Goal: Task Accomplishment & Management: Complete application form

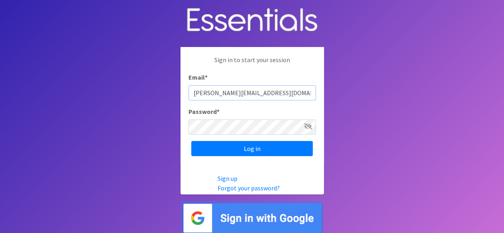
type input "[PERSON_NAME][EMAIL_ADDRESS][DOMAIN_NAME]"
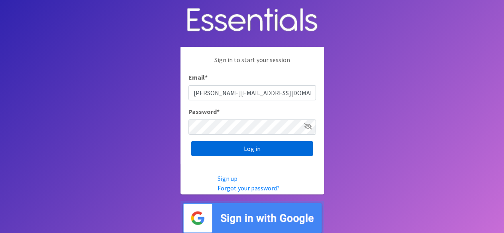
click at [248, 145] on input "Log in" at bounding box center [252, 148] width 122 height 15
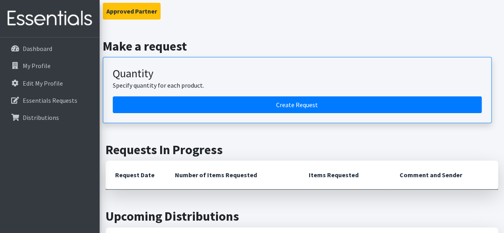
scroll to position [61, 0]
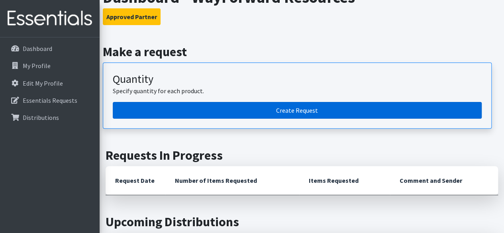
click at [316, 110] on link "Create Request" at bounding box center [297, 110] width 369 height 17
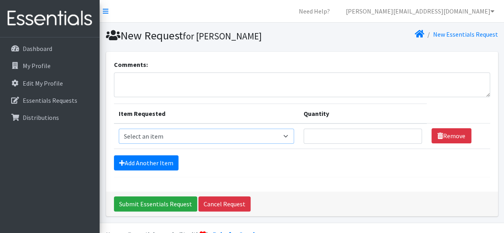
click at [284, 138] on select "Select an item Box - 2T-3T Pull-ups [200 Pull-ups/8 Packs] Box - 3T-4T Pull-ups…" at bounding box center [206, 136] width 175 height 15
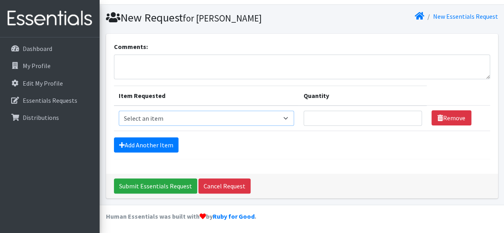
click at [272, 115] on select "Select an item Box - 2T-3T Pull-ups [200 Pull-ups/8 Packs] Box - 3T-4T Pull-ups…" at bounding box center [206, 118] width 175 height 15
select select "14397"
click at [119, 111] on select "Select an item Box - 2T-3T Pull-ups [200 Pull-ups/8 Packs] Box - 3T-4T Pull-ups…" at bounding box center [206, 118] width 175 height 15
click at [326, 113] on input "Quantity" at bounding box center [363, 118] width 118 height 15
click at [406, 119] on input "Quantity" at bounding box center [363, 118] width 118 height 15
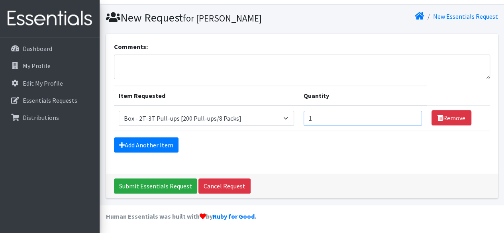
click at [411, 118] on input "1" at bounding box center [363, 118] width 118 height 15
click at [411, 116] on input "2" at bounding box center [363, 118] width 118 height 15
click at [411, 121] on input "1" at bounding box center [363, 118] width 118 height 15
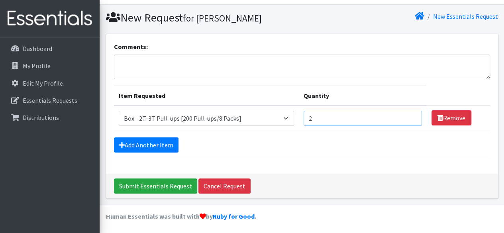
click at [411, 115] on input "2" at bounding box center [363, 118] width 118 height 15
click at [411, 115] on input "3" at bounding box center [363, 118] width 118 height 15
click at [411, 115] on input "4" at bounding box center [363, 118] width 118 height 15
click at [411, 115] on input "5" at bounding box center [363, 118] width 118 height 15
click at [411, 115] on input "6" at bounding box center [363, 118] width 118 height 15
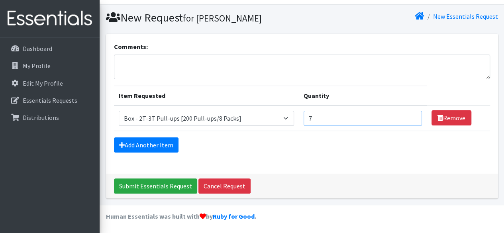
click at [411, 115] on input "7" at bounding box center [363, 118] width 118 height 15
click at [411, 115] on input "8" at bounding box center [363, 118] width 118 height 15
click at [411, 115] on input "9" at bounding box center [363, 118] width 118 height 15
click at [411, 115] on input "10" at bounding box center [363, 118] width 118 height 15
click at [411, 115] on input "11" at bounding box center [363, 118] width 118 height 15
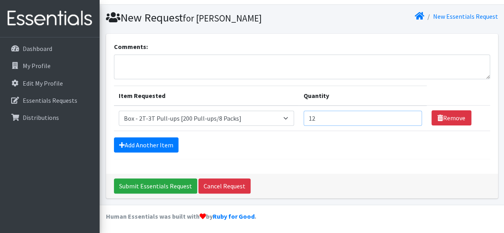
click at [411, 115] on input "12" at bounding box center [363, 118] width 118 height 15
click at [411, 115] on input "13" at bounding box center [363, 118] width 118 height 15
click at [411, 115] on input "14" at bounding box center [363, 118] width 118 height 15
click at [411, 115] on input "15" at bounding box center [363, 118] width 118 height 15
click at [411, 115] on input "16" at bounding box center [363, 118] width 118 height 15
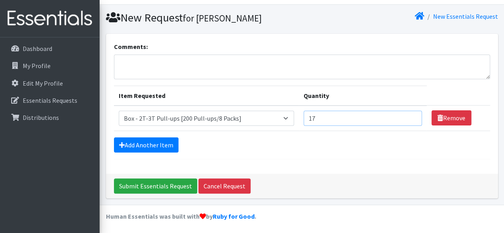
click at [411, 115] on input "17" at bounding box center [363, 118] width 118 height 15
click at [411, 115] on input "18" at bounding box center [363, 118] width 118 height 15
click at [411, 115] on input "19" at bounding box center [363, 118] width 118 height 15
click at [411, 115] on input "20" at bounding box center [363, 118] width 118 height 15
click at [411, 115] on input "21" at bounding box center [363, 118] width 118 height 15
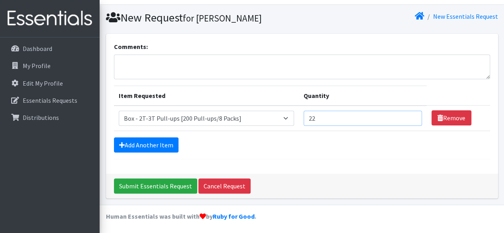
click at [411, 115] on input "22" at bounding box center [363, 118] width 118 height 15
click at [411, 115] on input "23" at bounding box center [363, 118] width 118 height 15
click at [411, 115] on input "24" at bounding box center [363, 118] width 118 height 15
click at [411, 115] on input "25" at bounding box center [363, 118] width 118 height 15
click at [411, 115] on input "26" at bounding box center [363, 118] width 118 height 15
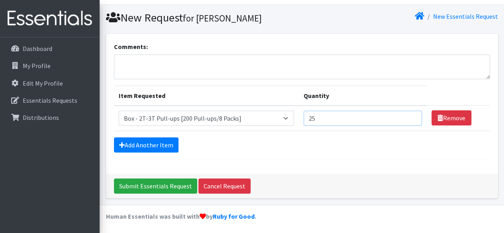
click at [411, 121] on input "25" at bounding box center [363, 118] width 118 height 15
click at [411, 121] on input "9" at bounding box center [363, 118] width 118 height 15
type input "8"
click at [411, 121] on input "8" at bounding box center [363, 118] width 118 height 15
click at [128, 137] on link "Add Another Item" at bounding box center [146, 144] width 65 height 15
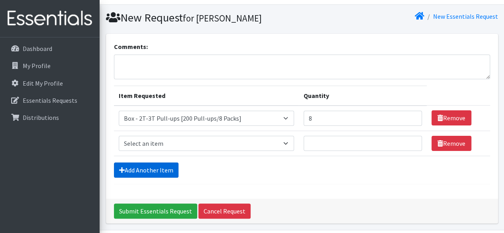
scroll to position [43, 0]
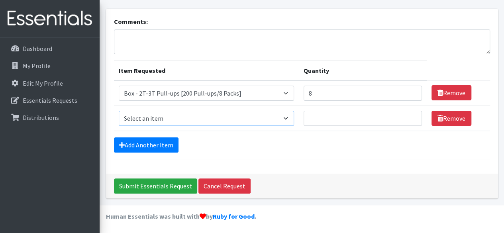
click at [277, 118] on select "Select an item Box - 2T-3T Pull-ups [200 Pull-ups/8 Packs] Box - 3T-4T Pull-ups…" at bounding box center [206, 118] width 175 height 15
select select "14399"
click at [119, 111] on select "Select an item Box - 2T-3T Pull-ups [200 Pull-ups/8 Packs] Box - 3T-4T Pull-ups…" at bounding box center [206, 118] width 175 height 15
click at [411, 119] on input "1" at bounding box center [363, 118] width 118 height 15
click at [412, 119] on input "1" at bounding box center [363, 118] width 118 height 15
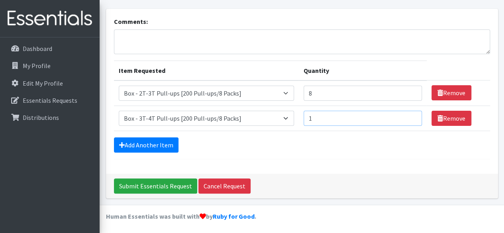
click at [412, 119] on input "1" at bounding box center [363, 118] width 118 height 15
click at [411, 121] on input "1" at bounding box center [363, 118] width 118 height 15
click at [410, 116] on input "2" at bounding box center [363, 118] width 118 height 15
click at [410, 116] on input "3" at bounding box center [363, 118] width 118 height 15
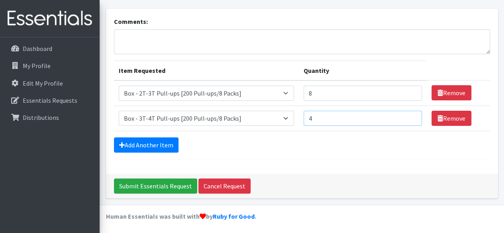
click at [410, 116] on input "4" at bounding box center [363, 118] width 118 height 15
click at [410, 116] on input "5" at bounding box center [363, 118] width 118 height 15
click at [410, 116] on input "6" at bounding box center [363, 118] width 118 height 15
click at [410, 116] on input "7" at bounding box center [363, 118] width 118 height 15
type input "8"
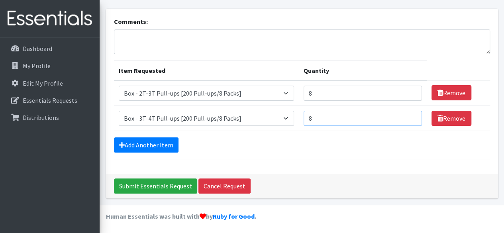
click at [410, 116] on input "8" at bounding box center [363, 118] width 118 height 15
click at [157, 145] on link "Add Another Item" at bounding box center [146, 144] width 65 height 15
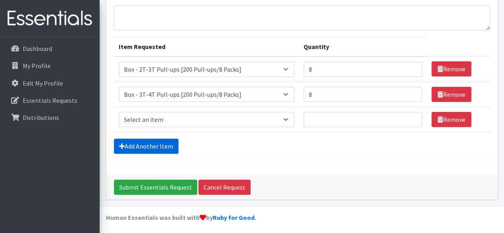
scroll to position [68, 0]
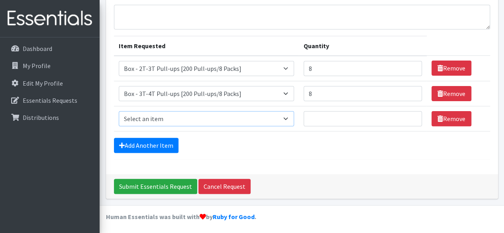
click at [283, 118] on select "Select an item Box - 2T-3T Pull-ups [200 Pull-ups/8 Packs] Box - 3T-4T Pull-ups…" at bounding box center [206, 118] width 175 height 15
select select "14400"
click at [119, 111] on select "Select an item Box - 2T-3T Pull-ups [200 Pull-ups/8 Packs] Box - 3T-4T Pull-ups…" at bounding box center [206, 118] width 175 height 15
click at [411, 115] on input "1" at bounding box center [363, 118] width 118 height 15
click at [411, 115] on input "2" at bounding box center [363, 118] width 118 height 15
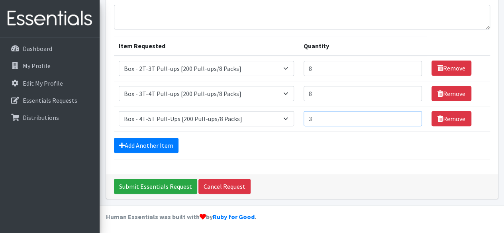
click at [411, 115] on input "3" at bounding box center [363, 118] width 118 height 15
click at [411, 115] on input "4" at bounding box center [363, 118] width 118 height 15
click at [411, 115] on input "5" at bounding box center [363, 118] width 118 height 15
click at [411, 115] on input "6" at bounding box center [363, 118] width 118 height 15
click at [411, 115] on input "7" at bounding box center [363, 118] width 118 height 15
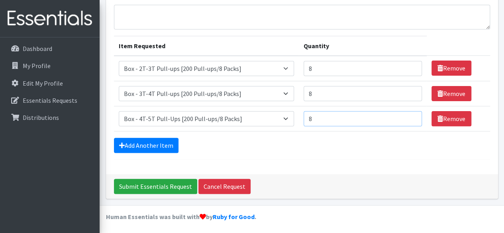
click at [411, 115] on input "8" at bounding box center [363, 118] width 118 height 15
click at [410, 114] on input "9" at bounding box center [363, 118] width 118 height 15
click at [410, 122] on input "8" at bounding box center [363, 118] width 118 height 15
click at [410, 122] on input "7" at bounding box center [363, 118] width 118 height 15
type input "6"
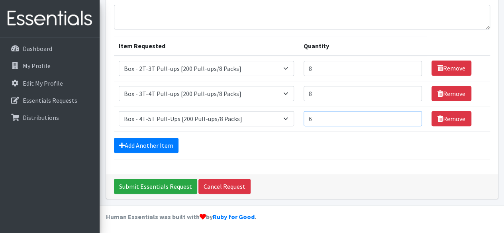
click at [410, 122] on input "6" at bounding box center [363, 118] width 118 height 15
click at [123, 138] on link "Add Another Item" at bounding box center [146, 145] width 65 height 15
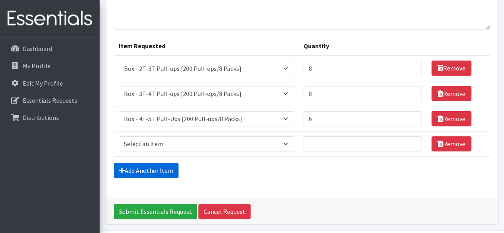
scroll to position [93, 0]
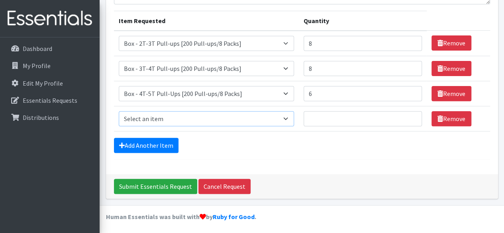
click at [285, 112] on select "Select an item Box - 2T-3T Pull-ups [200 Pull-ups/8 Packs] Box - 3T-4T Pull-ups…" at bounding box center [206, 118] width 175 height 15
select select "14389"
click at [119, 111] on select "Select an item Box - 2T-3T Pull-ups [200 Pull-ups/8 Packs] Box - 3T-4T Pull-ups…" at bounding box center [206, 118] width 175 height 15
click at [410, 116] on input "1" at bounding box center [363, 118] width 118 height 15
click at [410, 116] on input "2" at bounding box center [363, 118] width 118 height 15
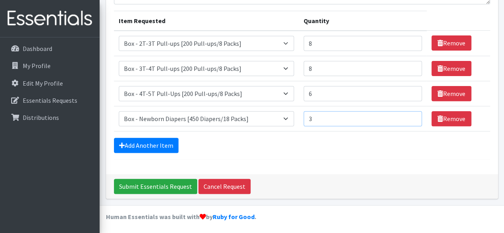
click at [410, 116] on input "3" at bounding box center [363, 118] width 118 height 15
type input "4"
click at [410, 116] on input "4" at bounding box center [363, 118] width 118 height 15
click at [141, 145] on link "Add Another Item" at bounding box center [146, 145] width 65 height 15
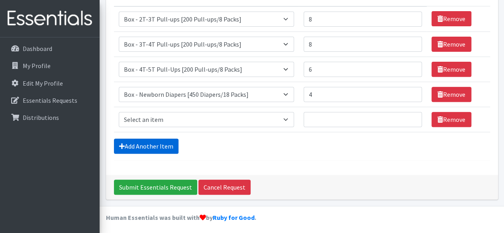
scroll to position [118, 0]
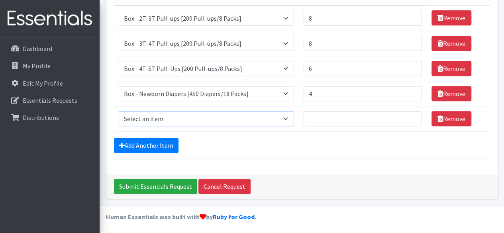
click at [283, 117] on select "Select an item Box - 2T-3T Pull-ups [200 Pull-ups/8 Packs] Box - 3T-4T Pull-ups…" at bounding box center [206, 118] width 175 height 15
select select "14390"
click at [119, 111] on select "Select an item Box - 2T-3T Pull-ups [200 Pull-ups/8 Packs] Box - 3T-4T Pull-ups…" at bounding box center [206, 118] width 175 height 15
click at [413, 115] on input "1" at bounding box center [363, 118] width 118 height 15
click at [413, 115] on input "2" at bounding box center [363, 118] width 118 height 15
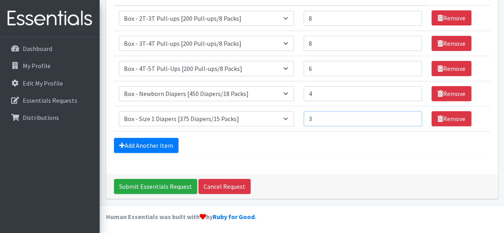
click at [413, 115] on input "3" at bounding box center [363, 118] width 118 height 15
type input "4"
click at [413, 115] on input "4" at bounding box center [363, 118] width 118 height 15
click at [126, 141] on link "Add Another Item" at bounding box center [146, 145] width 65 height 15
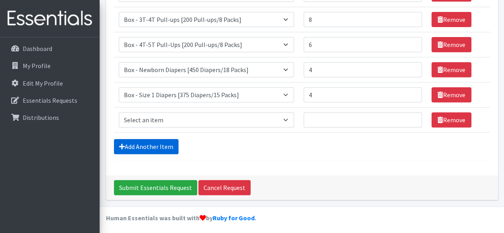
scroll to position [143, 0]
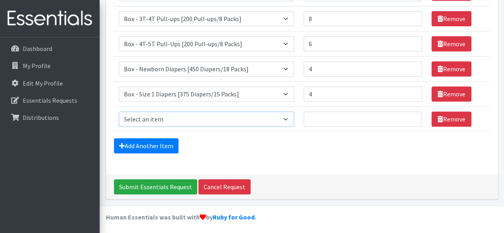
click at [269, 120] on select "Select an item Box - 2T-3T Pull-ups [200 Pull-ups/8 Packs] Box - 3T-4T Pull-ups…" at bounding box center [206, 119] width 175 height 15
select select "14391"
click at [119, 112] on select "Select an item Box - 2T-3T Pull-ups [200 Pull-ups/8 Packs] Box - 3T-4T Pull-ups…" at bounding box center [206, 119] width 175 height 15
click at [410, 116] on input "1" at bounding box center [363, 119] width 118 height 15
click at [410, 116] on input "2" at bounding box center [363, 119] width 118 height 15
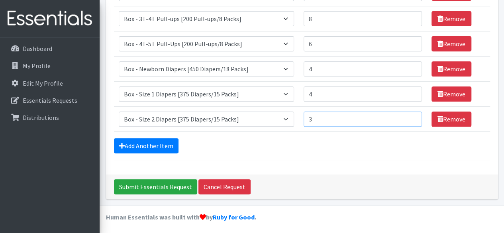
click at [410, 116] on input "3" at bounding box center [363, 119] width 118 height 15
click at [410, 116] on input "4" at bounding box center [363, 119] width 118 height 15
click at [410, 116] on input "5" at bounding box center [363, 119] width 118 height 15
type input "6"
click at [410, 116] on input "6" at bounding box center [363, 119] width 118 height 15
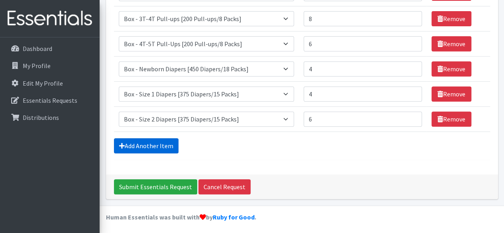
click at [128, 142] on link "Add Another Item" at bounding box center [146, 145] width 65 height 15
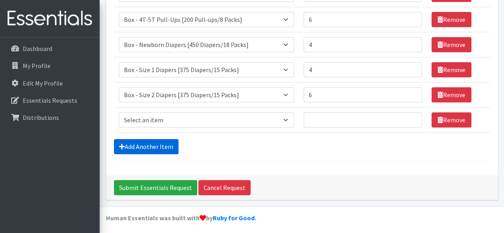
scroll to position [168, 0]
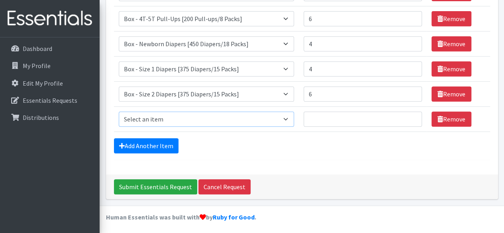
click at [279, 120] on select "Select an item Box - 2T-3T Pull-ups [200 Pull-ups/8 Packs] Box - 3T-4T Pull-ups…" at bounding box center [206, 119] width 175 height 15
click at [119, 112] on select "Select an item Box - 2T-3T Pull-ups [200 Pull-ups/8 Packs] Box - 3T-4T Pull-ups…" at bounding box center [206, 119] width 175 height 15
click at [280, 115] on select "Select an item Box - 2T-3T Pull-ups [200 Pull-ups/8 Packs] Box - 3T-4T Pull-ups…" at bounding box center [206, 119] width 175 height 15
select select "14392"
click at [119, 112] on select "Select an item Box - 2T-3T Pull-ups [200 Pull-ups/8 Packs] Box - 3T-4T Pull-ups…" at bounding box center [206, 119] width 175 height 15
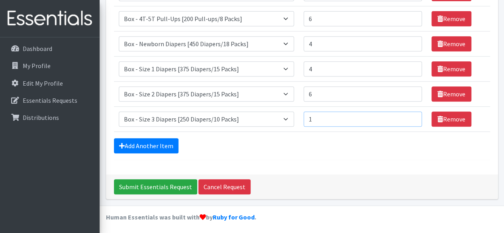
click at [410, 116] on input "1" at bounding box center [363, 119] width 118 height 15
click at [410, 116] on input "2" at bounding box center [363, 119] width 118 height 15
click at [410, 116] on input "3" at bounding box center [363, 119] width 118 height 15
click at [410, 116] on input "4" at bounding box center [363, 119] width 118 height 15
click at [410, 116] on input "5" at bounding box center [363, 119] width 118 height 15
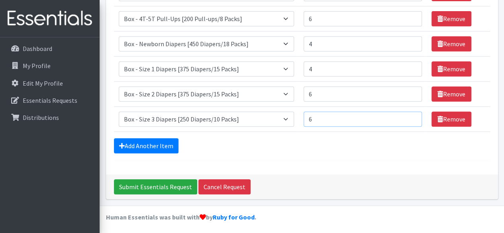
type input "6"
click at [410, 116] on input "6" at bounding box center [363, 119] width 118 height 15
click at [121, 143] on icon at bounding box center [122, 146] width 6 height 6
click at [133, 142] on link "Add Another Item" at bounding box center [146, 145] width 65 height 15
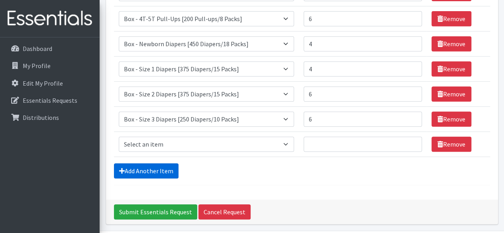
scroll to position [193, 0]
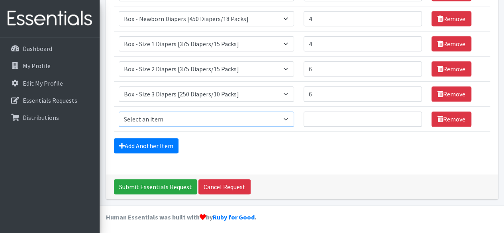
click at [281, 112] on select "Select an item Box - 2T-3T Pull-ups [200 Pull-ups/8 Packs] Box - 3T-4T Pull-ups…" at bounding box center [206, 119] width 175 height 15
select select "14393"
click at [119, 112] on select "Select an item Box - 2T-3T Pull-ups [200 Pull-ups/8 Packs] Box - 3T-4T Pull-ups…" at bounding box center [206, 119] width 175 height 15
click at [410, 114] on input "1" at bounding box center [363, 119] width 118 height 15
click at [410, 114] on input "2" at bounding box center [363, 119] width 118 height 15
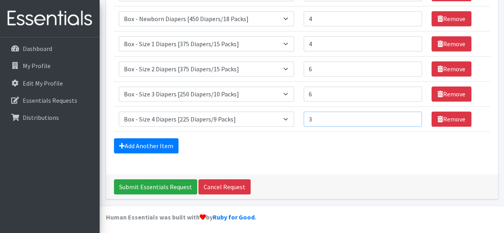
click at [410, 114] on input "3" at bounding box center [363, 119] width 118 height 15
click at [410, 114] on input "4" at bounding box center [363, 119] width 118 height 15
click at [410, 114] on input "5" at bounding box center [363, 119] width 118 height 15
type input "6"
click at [410, 114] on input "6" at bounding box center [363, 119] width 118 height 15
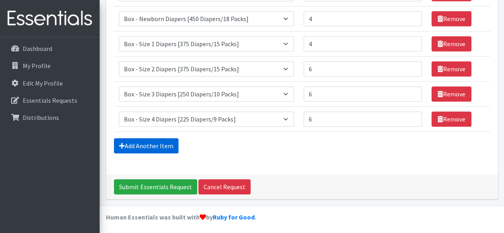
click at [126, 142] on link "Add Another Item" at bounding box center [146, 145] width 65 height 15
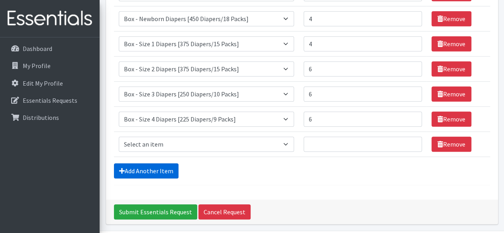
scroll to position [218, 0]
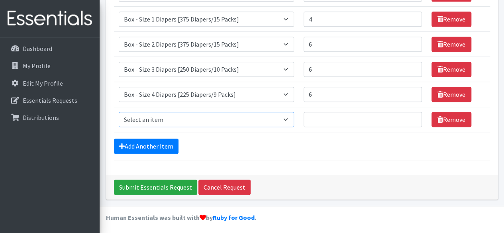
click at [271, 118] on select "Select an item Box - 2T-3T Pull-ups [200 Pull-ups/8 Packs] Box - 3T-4T Pull-ups…" at bounding box center [206, 119] width 175 height 15
select select "14394"
click at [119, 112] on select "Select an item Box - 2T-3T Pull-ups [200 Pull-ups/8 Packs] Box - 3T-4T Pull-ups…" at bounding box center [206, 119] width 175 height 15
click at [414, 116] on input "1" at bounding box center [363, 119] width 118 height 15
click at [414, 116] on input "2" at bounding box center [363, 119] width 118 height 15
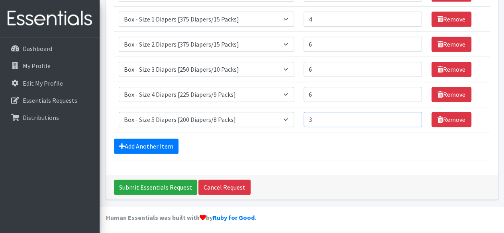
click at [414, 116] on input "3" at bounding box center [363, 119] width 118 height 15
click at [414, 116] on input "4" at bounding box center [363, 119] width 118 height 15
click at [414, 116] on input "5" at bounding box center [363, 119] width 118 height 15
type input "6"
click at [414, 116] on input "6" at bounding box center [363, 119] width 118 height 15
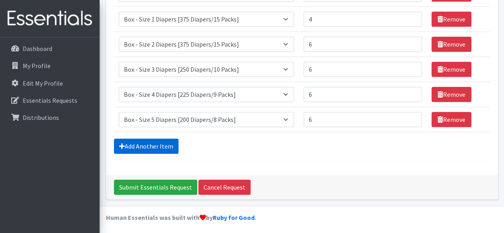
click at [156, 145] on link "Add Another Item" at bounding box center [146, 146] width 65 height 15
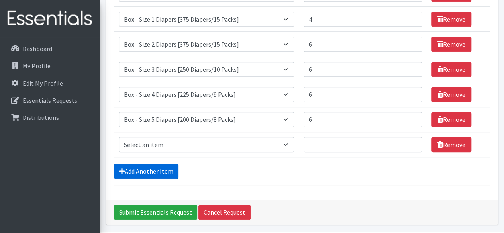
scroll to position [243, 0]
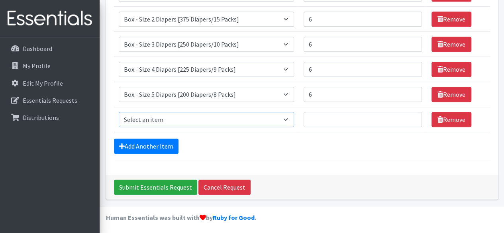
click at [287, 118] on select "Select an item Box - 2T-3T Pull-ups [200 Pull-ups/8 Packs] Box - 3T-4T Pull-ups…" at bounding box center [206, 119] width 175 height 15
select select "14395"
click at [119, 112] on select "Select an item Box - 2T-3T Pull-ups [200 Pull-ups/8 Packs] Box - 3T-4T Pull-ups…" at bounding box center [206, 119] width 175 height 15
click at [410, 114] on input "1" at bounding box center [363, 119] width 118 height 15
click at [410, 114] on input "2" at bounding box center [363, 119] width 118 height 15
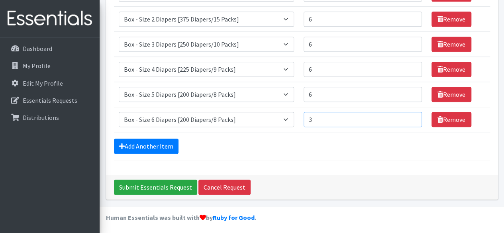
click at [410, 114] on input "3" at bounding box center [363, 119] width 118 height 15
click at [410, 114] on input "4" at bounding box center [363, 119] width 118 height 15
click at [410, 114] on input "5" at bounding box center [363, 119] width 118 height 15
click at [410, 114] on input "6" at bounding box center [363, 119] width 118 height 15
click at [410, 114] on input "7" at bounding box center [363, 119] width 118 height 15
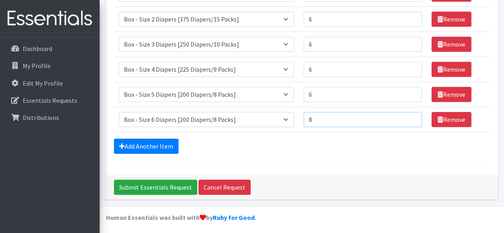
type input "8"
click at [410, 114] on input "8" at bounding box center [363, 119] width 118 height 15
click at [169, 143] on link "Add Another Item" at bounding box center [146, 146] width 65 height 15
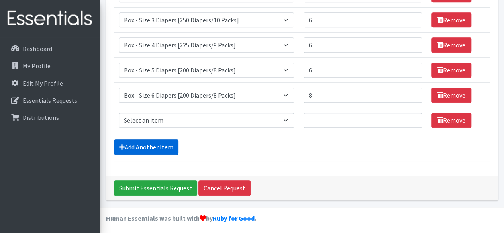
scroll to position [268, 0]
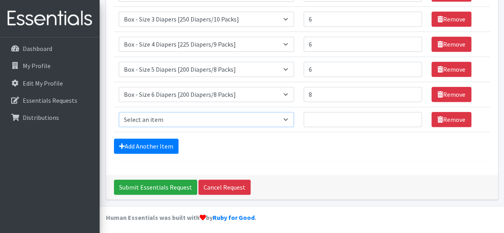
click at [278, 115] on select "Select an item Box - 2T-3T Pull-ups [200 Pull-ups/8 Packs] Box - 3T-4T Pull-ups…" at bounding box center [206, 119] width 175 height 15
select select "14396"
click at [119, 112] on select "Select an item Box - 2T-3T Pull-ups [200 Pull-ups/8 Packs] Box - 3T-4T Pull-ups…" at bounding box center [206, 119] width 175 height 15
click at [410, 116] on input "1" at bounding box center [363, 119] width 118 height 15
click at [410, 116] on input "2" at bounding box center [363, 119] width 118 height 15
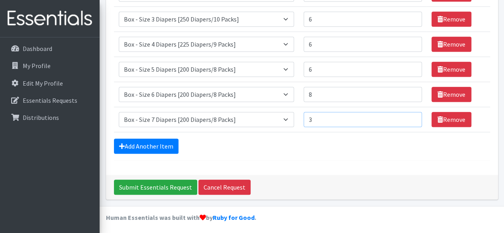
click at [410, 116] on input "3" at bounding box center [363, 119] width 118 height 15
click at [410, 116] on input "4" at bounding box center [363, 119] width 118 height 15
click at [410, 116] on input "5" at bounding box center [363, 119] width 118 height 15
click at [410, 116] on input "6" at bounding box center [363, 119] width 118 height 15
click at [410, 116] on input "7" at bounding box center [363, 119] width 118 height 15
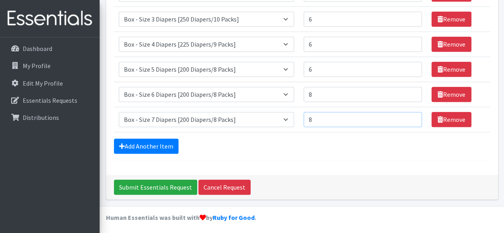
type input "8"
click at [410, 115] on input "8" at bounding box center [363, 119] width 118 height 15
click at [154, 146] on link "Add Another Item" at bounding box center [146, 146] width 65 height 15
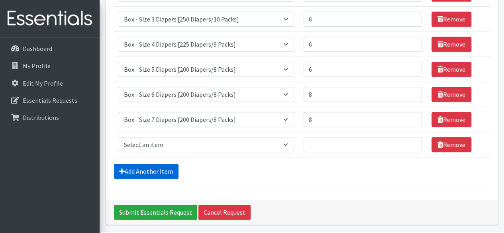
scroll to position [292, 0]
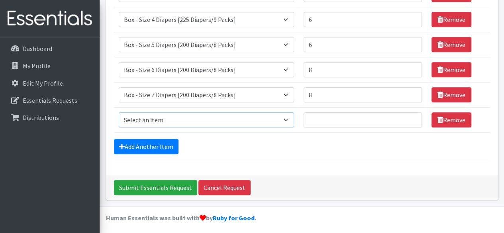
click at [283, 113] on select "Select an item Box - 2T-3T Pull-ups [200 Pull-ups/8 Packs] Box - 3T-4T Pull-ups…" at bounding box center [206, 119] width 175 height 15
select select "14401"
click at [119, 112] on select "Select an item Box - 2T-3T Pull-ups [200 Pull-ups/8 Packs] Box - 3T-4T Pull-ups…" at bounding box center [206, 119] width 175 height 15
click at [413, 115] on input "1" at bounding box center [363, 119] width 118 height 15
click at [413, 115] on input "2" at bounding box center [363, 119] width 118 height 15
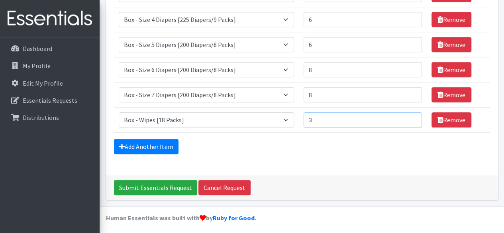
click at [413, 115] on input "3" at bounding box center [363, 119] width 118 height 15
click at [413, 115] on input "4" at bounding box center [363, 119] width 118 height 15
click at [413, 115] on input "5" at bounding box center [363, 119] width 118 height 15
click at [413, 115] on input "6" at bounding box center [363, 119] width 118 height 15
click at [413, 115] on input "7" at bounding box center [363, 119] width 118 height 15
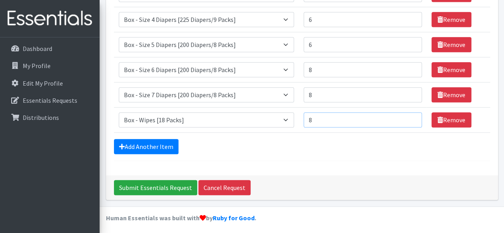
click at [413, 115] on input "8" at bounding box center [363, 119] width 118 height 15
click at [413, 115] on input "9" at bounding box center [363, 119] width 118 height 15
click at [413, 115] on input "10" at bounding box center [363, 119] width 118 height 15
click at [413, 115] on input "11" at bounding box center [363, 119] width 118 height 15
type input "12"
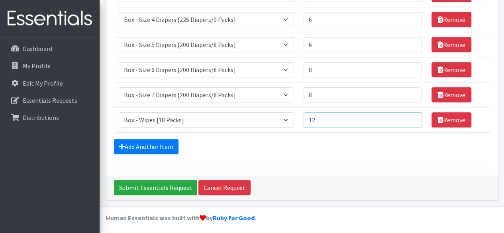
click at [413, 115] on input "12" at bounding box center [363, 119] width 118 height 15
click at [165, 186] on input "Submit Essentials Request" at bounding box center [155, 187] width 83 height 15
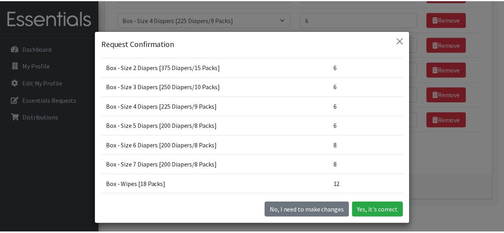
scroll to position [160, 0]
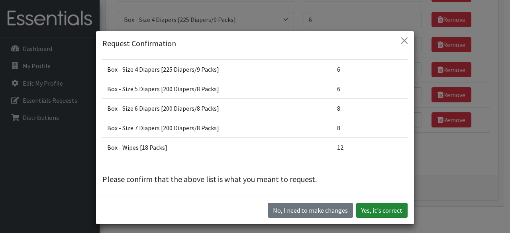
click at [376, 203] on button "Yes, it's correct" at bounding box center [381, 210] width 51 height 15
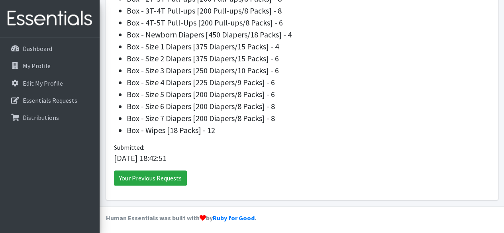
scroll to position [314, 0]
